Goal: Information Seeking & Learning: Compare options

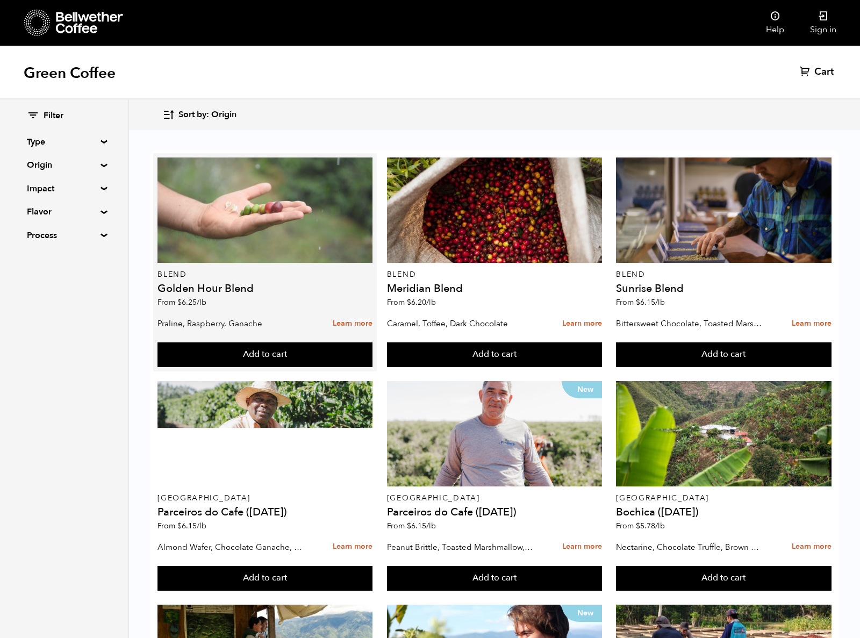
click at [273, 248] on div at bounding box center [265, 210] width 215 height 105
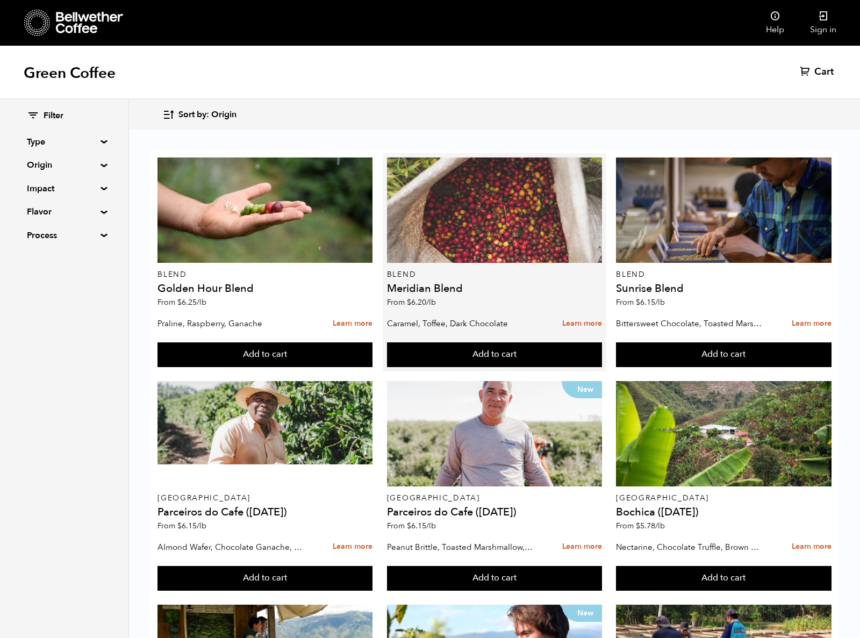
click at [490, 253] on div at bounding box center [494, 210] width 215 height 105
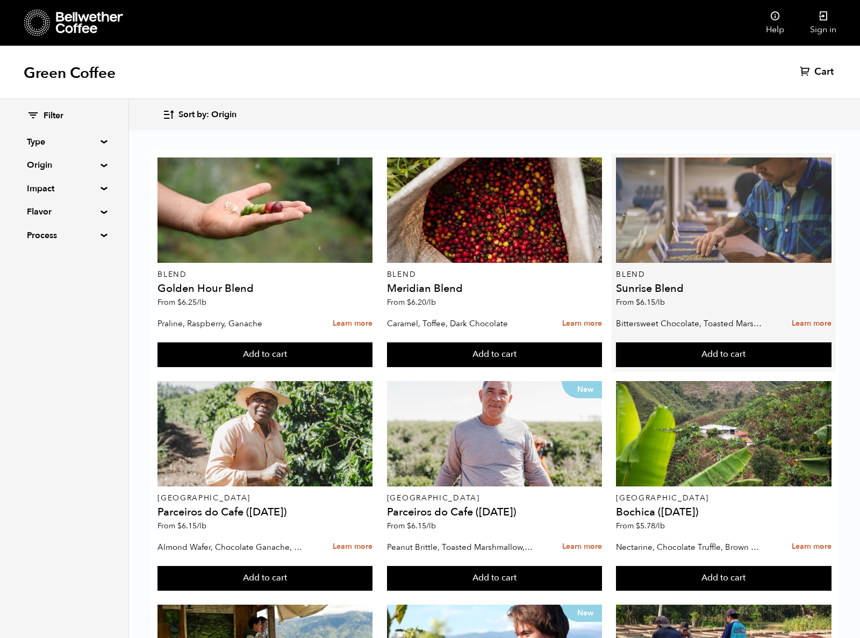
click at [715, 229] on div at bounding box center [723, 210] width 215 height 105
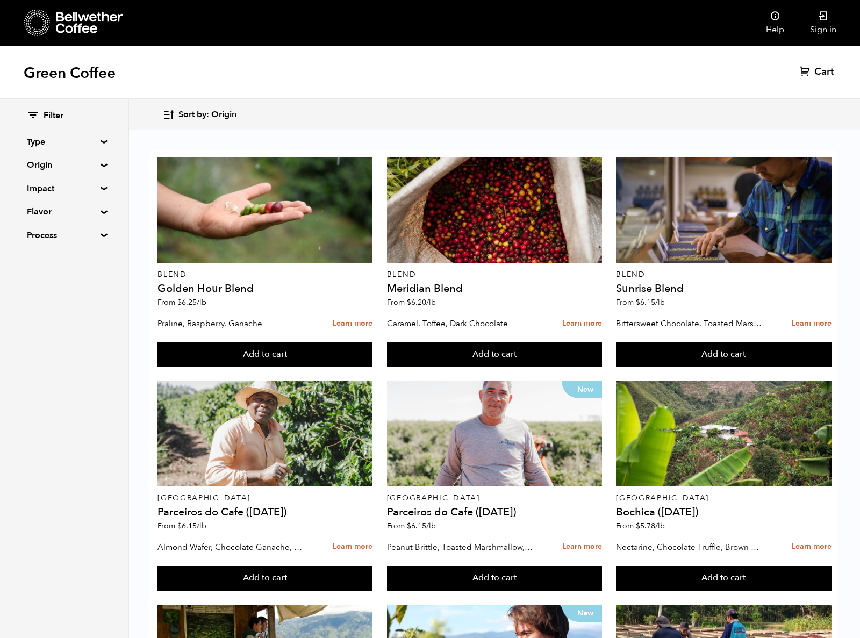
scroll to position [409, 0]
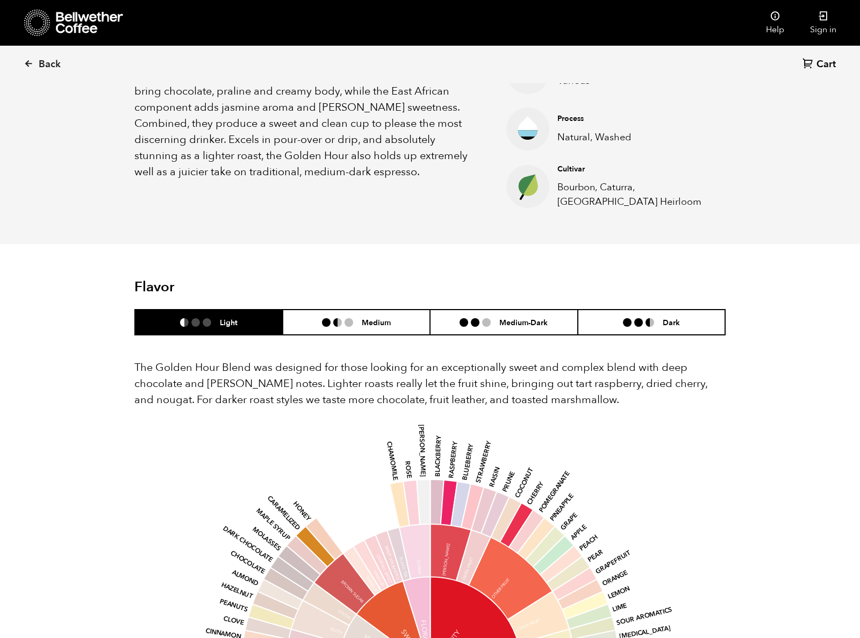
scroll to position [416, 0]
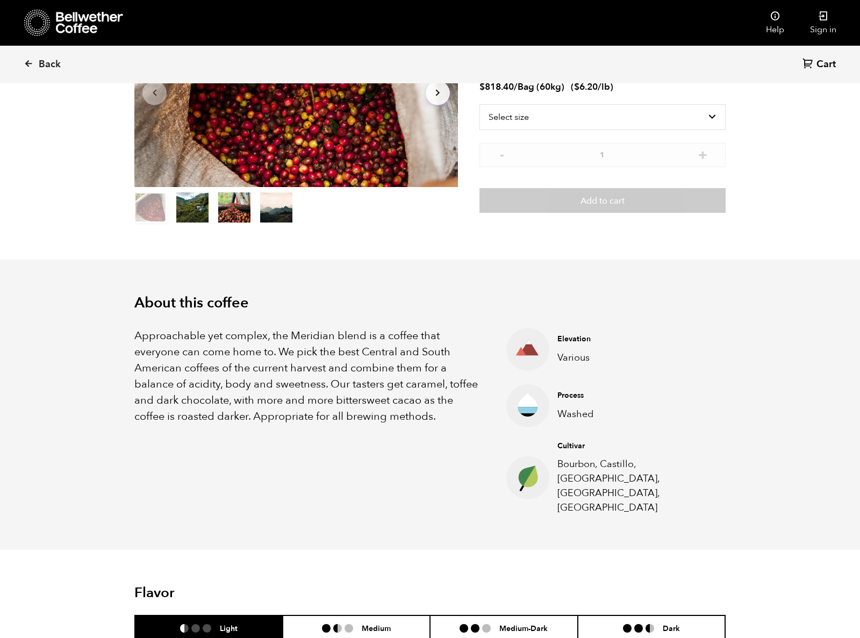
scroll to position [156, 0]
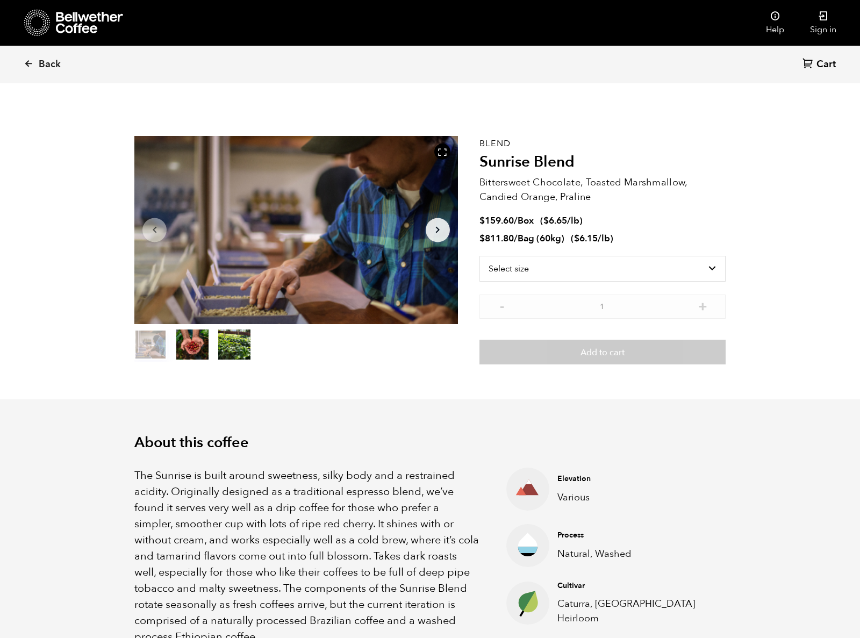
scroll to position [468, 573]
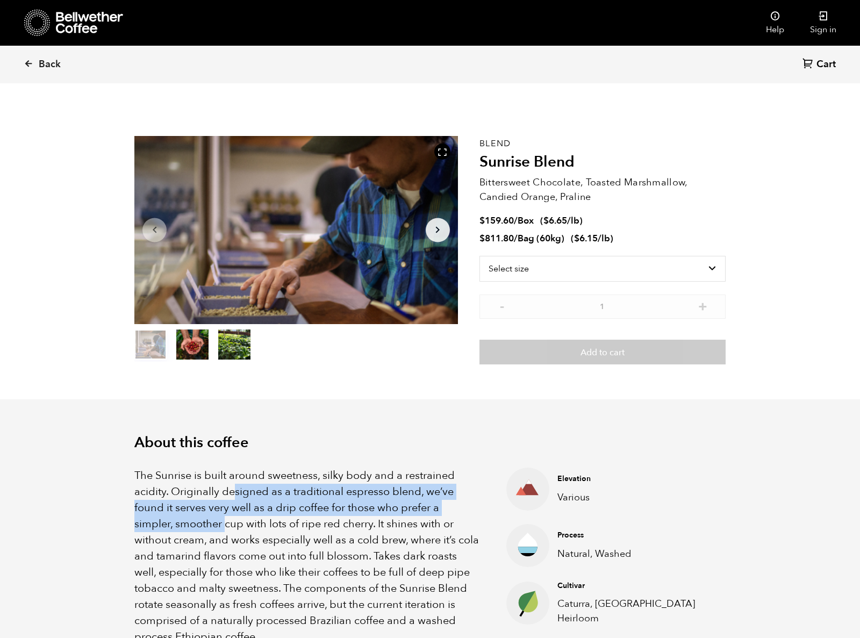
drag, startPoint x: 231, startPoint y: 500, endPoint x: 239, endPoint y: 558, distance: 58.2
click at [223, 538] on p "The Sunrise is built around sweetness, silky body and a restrained acidity. Ori…" at bounding box center [306, 556] width 345 height 177
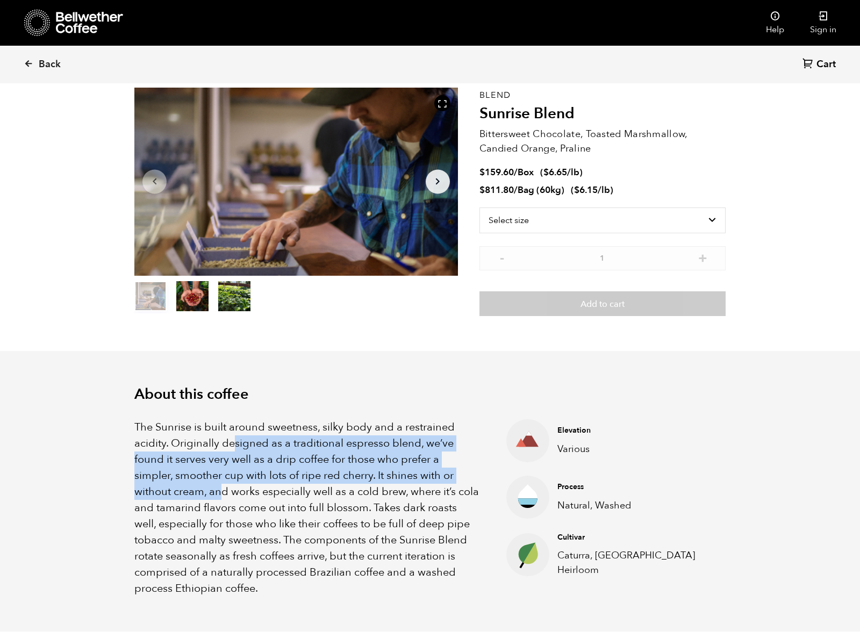
scroll to position [54, 0]
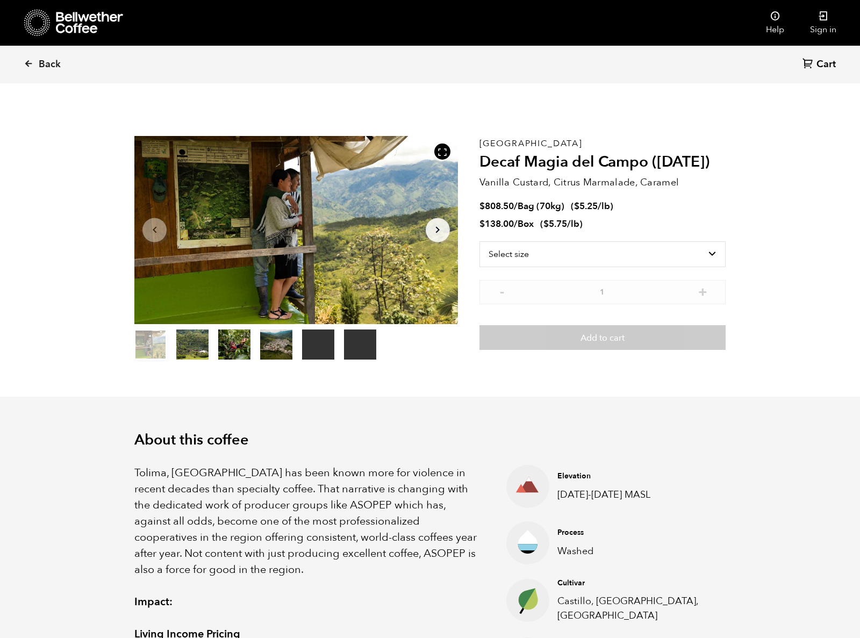
scroll to position [468, 573]
